Goal: Task Accomplishment & Management: Complete application form

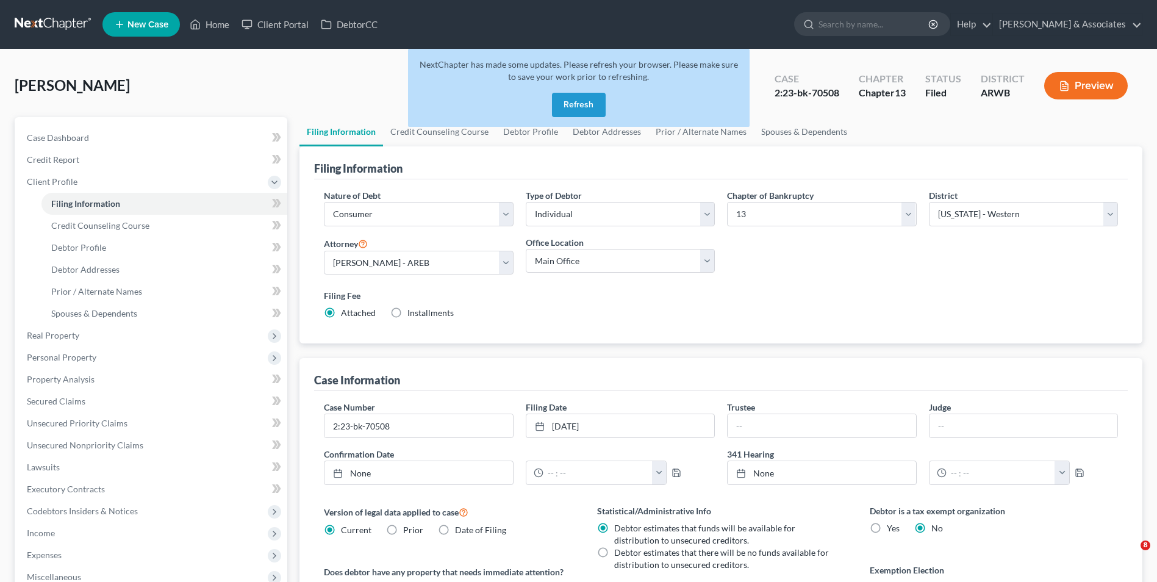
select select "1"
select select "0"
select select "3"
select select "6"
select select "2"
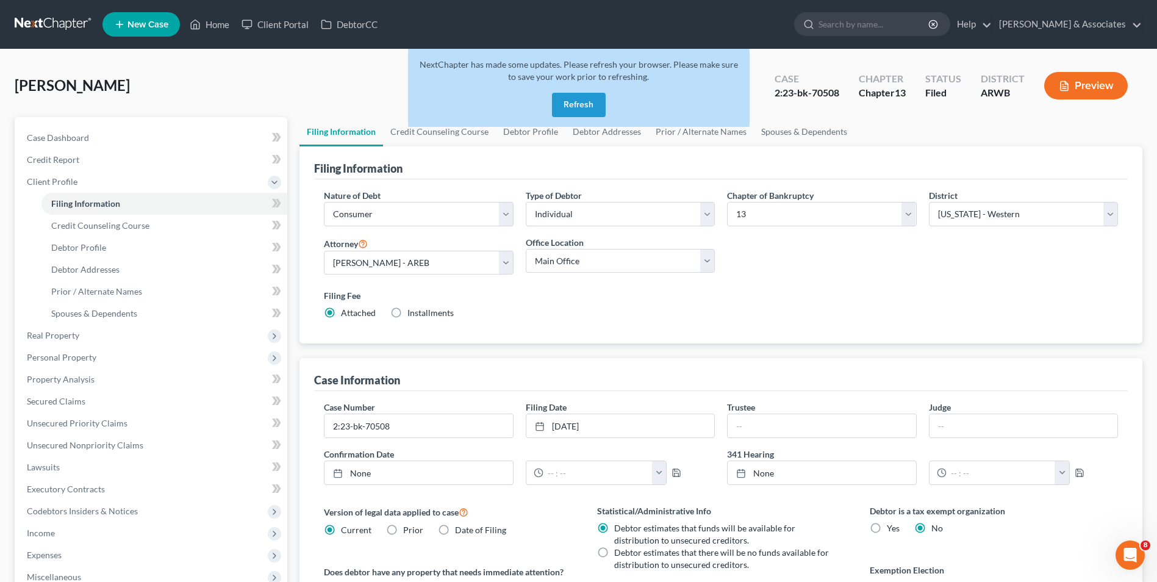
click at [577, 100] on button "Refresh" at bounding box center [579, 105] width 54 height 24
click at [575, 105] on button "Refresh" at bounding box center [579, 105] width 54 height 24
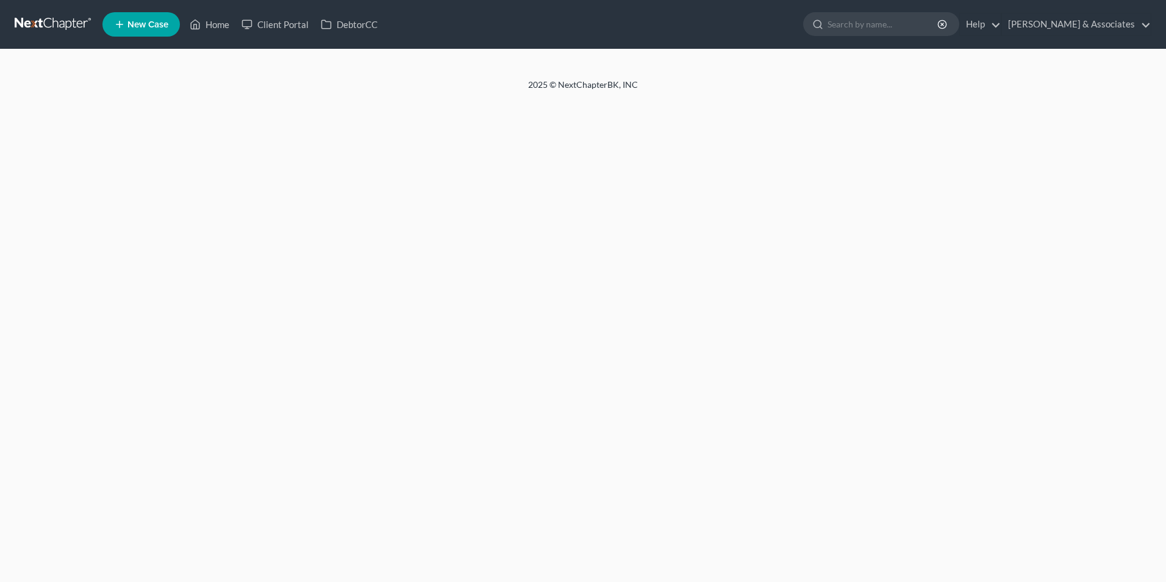
select select "1"
select select "0"
select select "3"
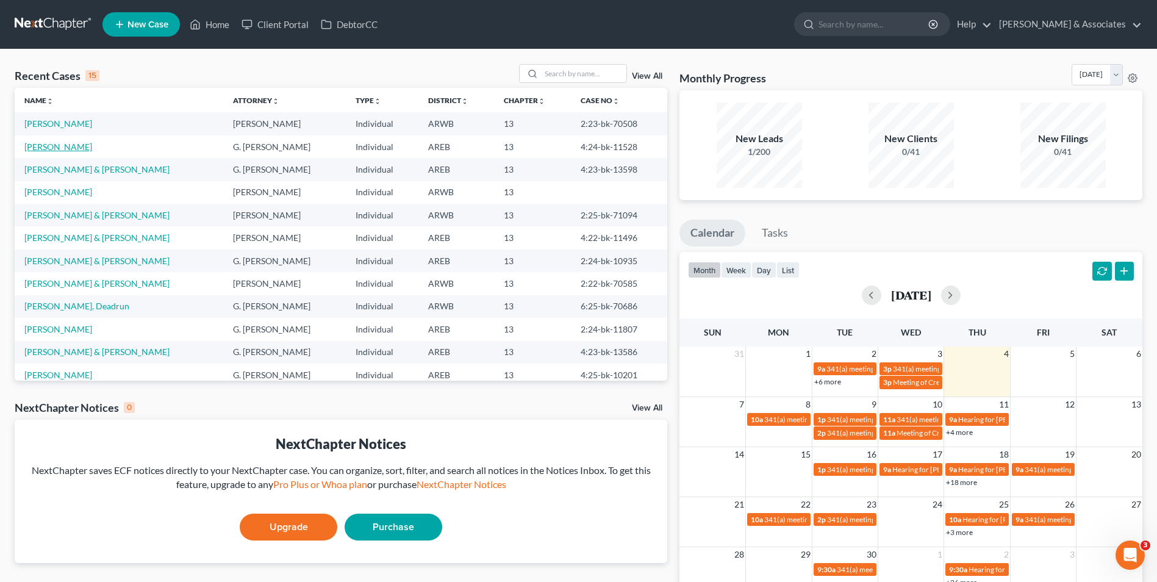
click at [74, 148] on link "Stewart, Shanetta" at bounding box center [58, 147] width 68 height 10
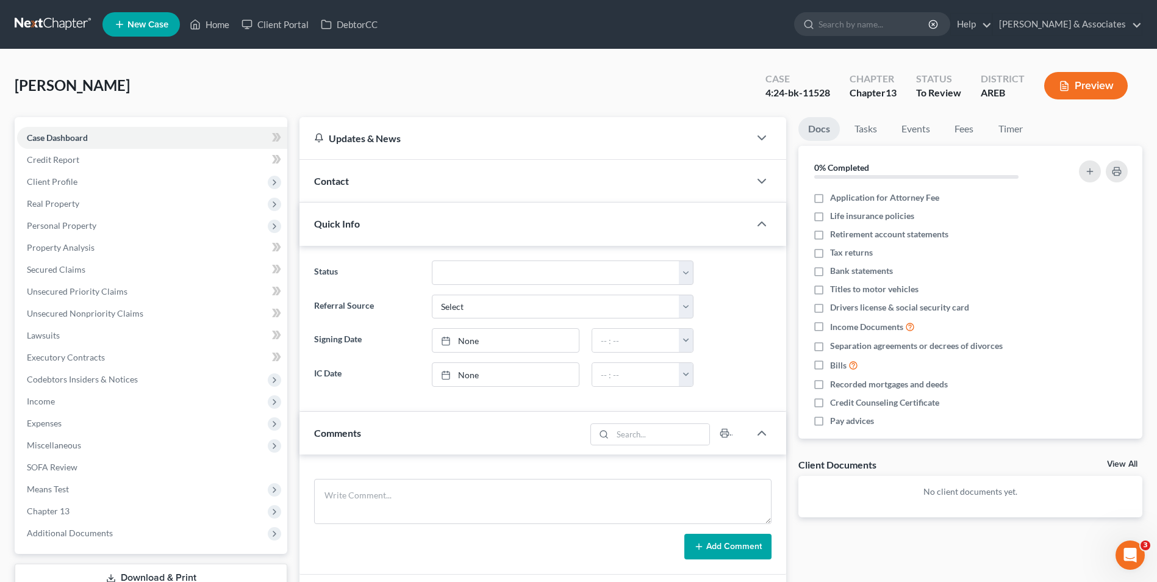
click at [99, 203] on span "Real Property" at bounding box center [152, 204] width 270 height 22
click at [96, 223] on span "Properties Owned" at bounding box center [86, 225] width 70 height 10
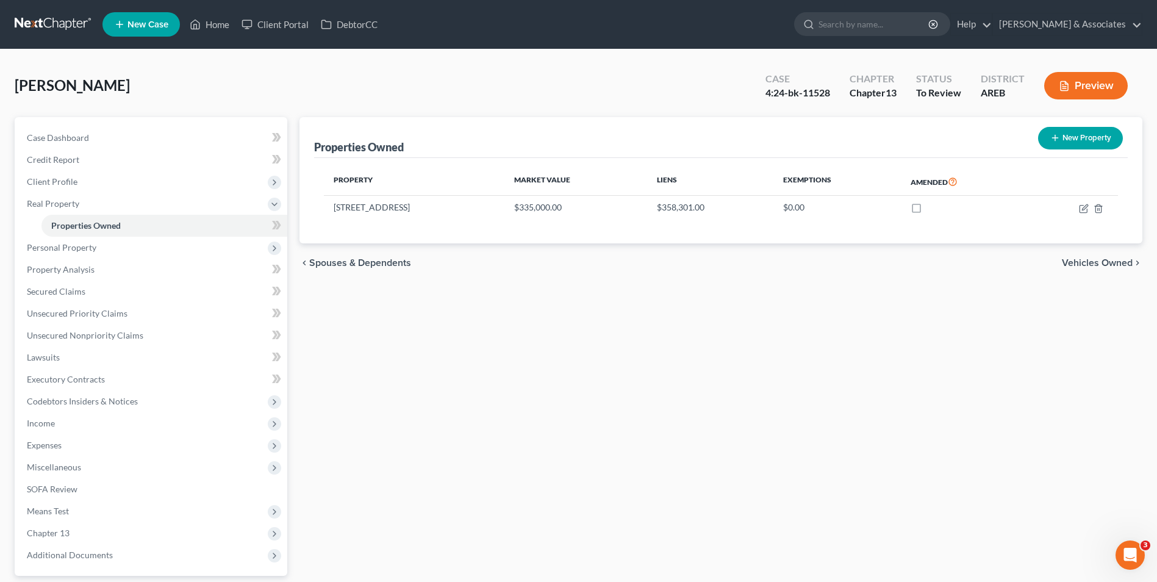
click at [214, 243] on span "Personal Property" at bounding box center [152, 248] width 270 height 22
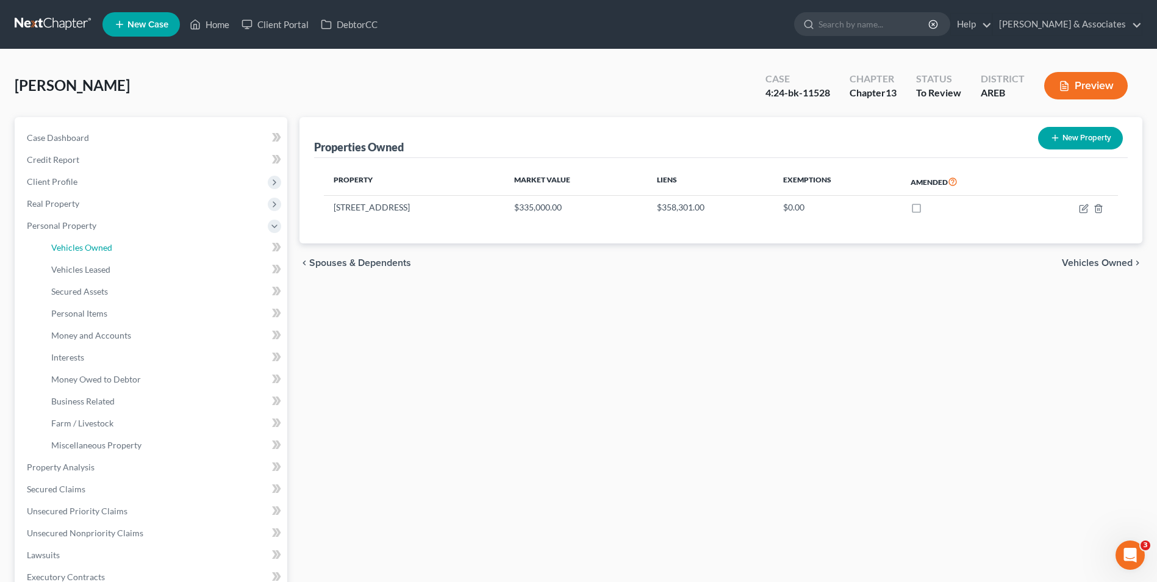
click at [210, 240] on link "Vehicles Owned" at bounding box center [164, 248] width 246 height 22
